Goal: Information Seeking & Learning: Check status

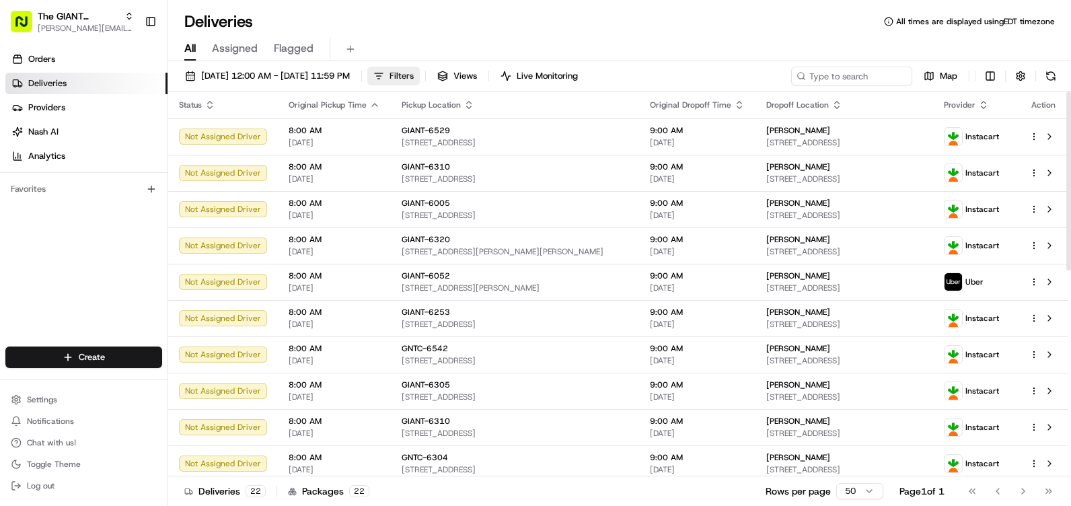
click at [414, 72] on span "Filters" at bounding box center [401, 76] width 24 height 12
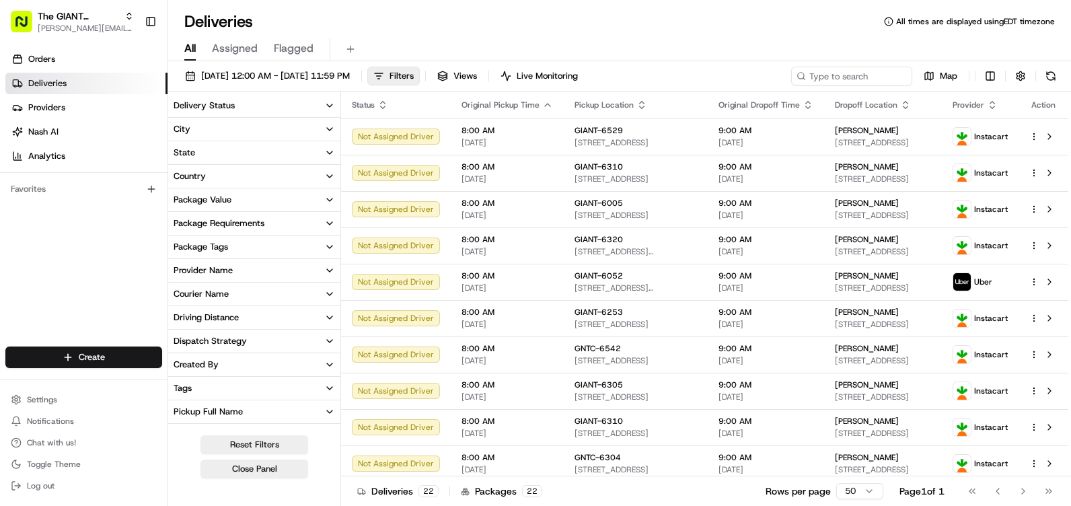
click at [208, 128] on button "City" at bounding box center [254, 129] width 172 height 23
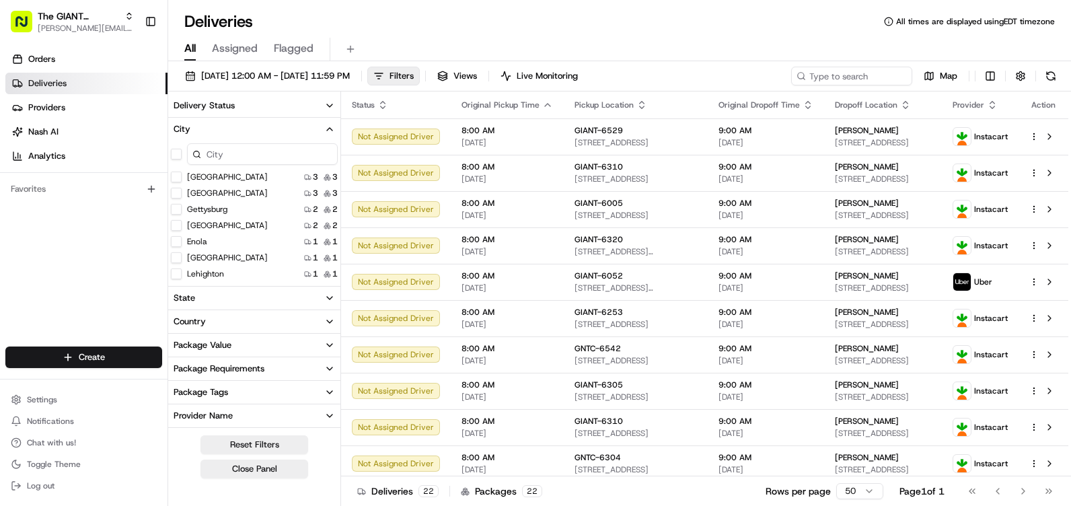
click at [216, 156] on input at bounding box center [262, 154] width 151 height 22
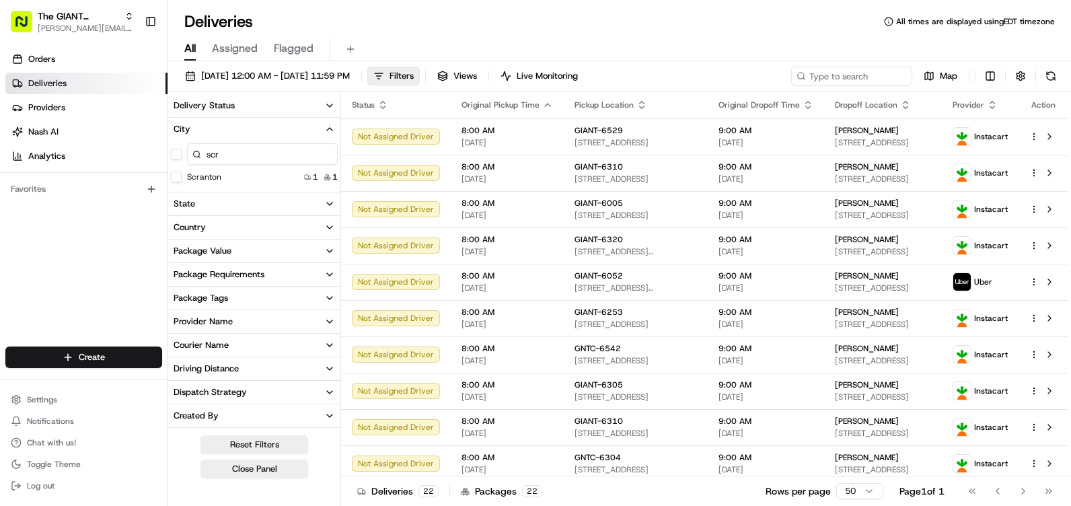
type input "scr"
click at [229, 175] on div "Scranton 1 1" at bounding box center [254, 176] width 172 height 13
click at [174, 177] on button "Scranton" at bounding box center [176, 177] width 11 height 11
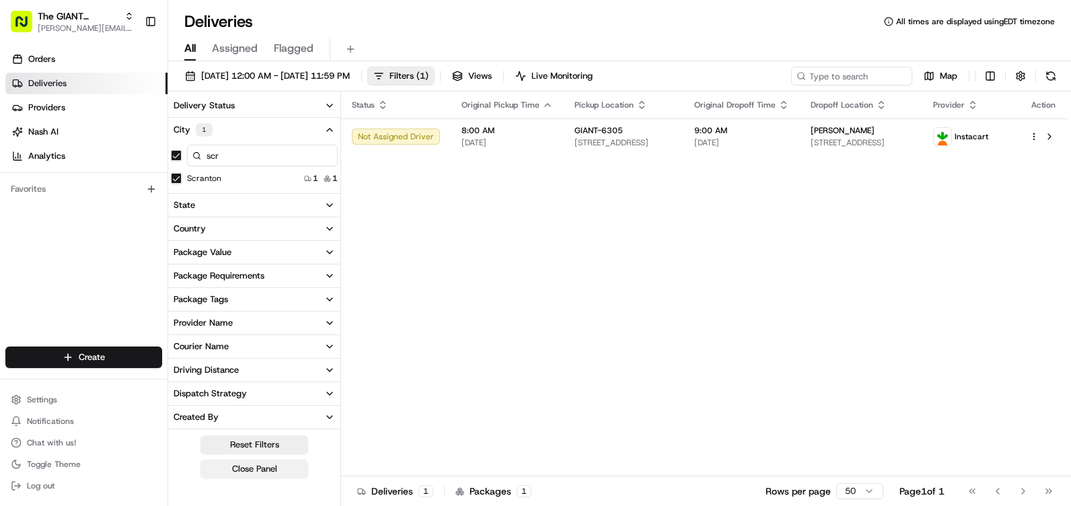
click at [258, 469] on button "Close Panel" at bounding box center [254, 468] width 108 height 19
